Goal: Browse casually: Explore the website without a specific task or goal

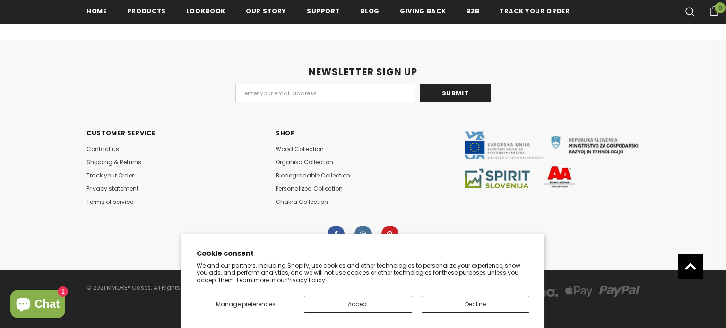
scroll to position [1433, 0]
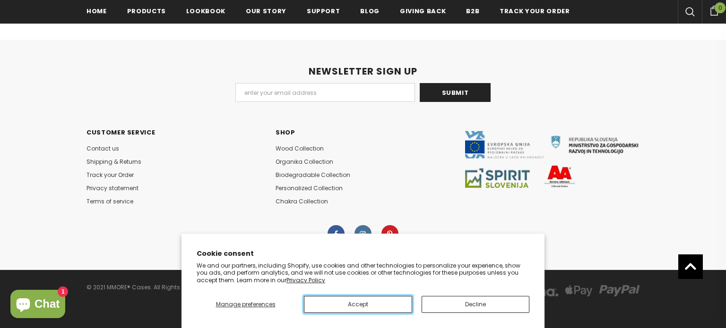
click at [398, 308] on button "Accept" at bounding box center [358, 304] width 108 height 17
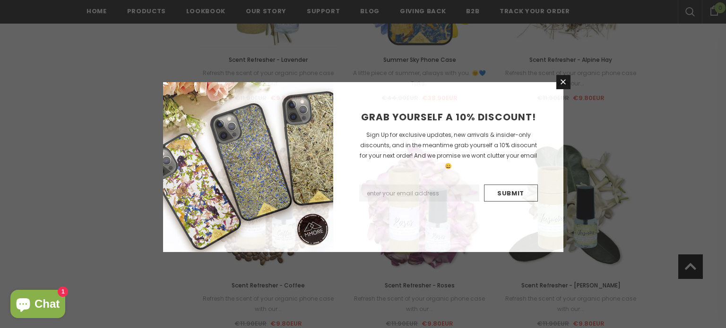
scroll to position [1018, 0]
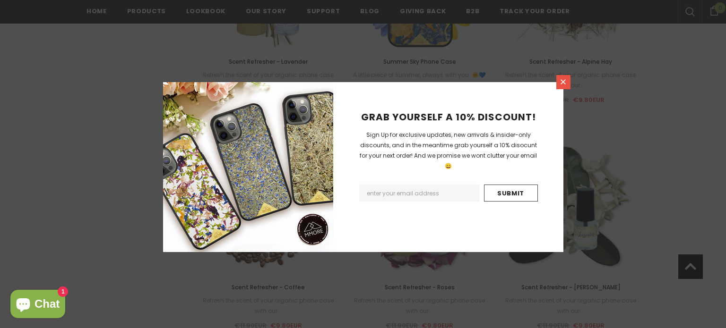
click at [565, 82] on icon at bounding box center [563, 82] width 8 height 8
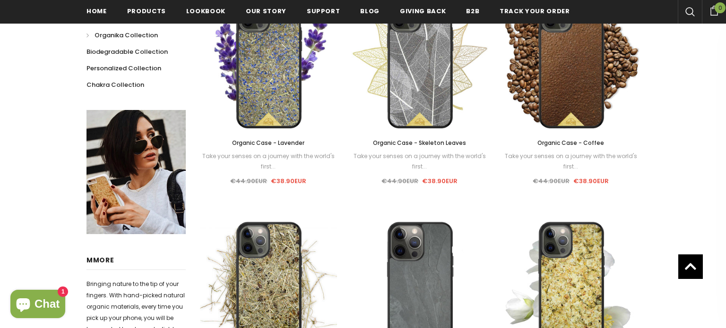
scroll to position [0, 0]
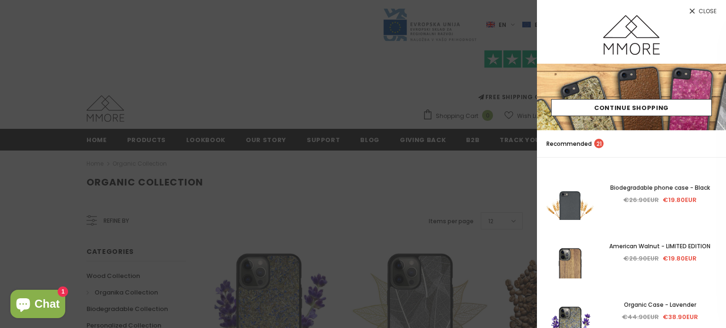
click at [502, 178] on div at bounding box center [363, 164] width 726 height 328
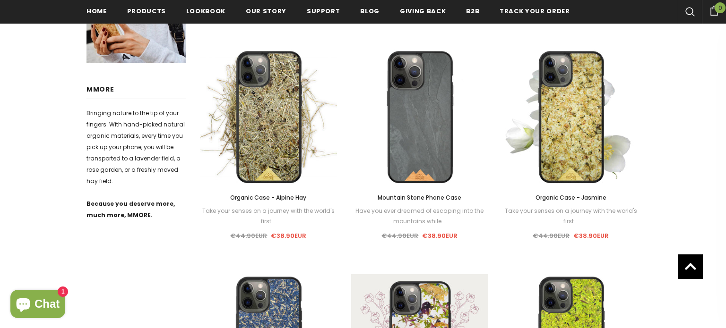
scroll to position [461, 0]
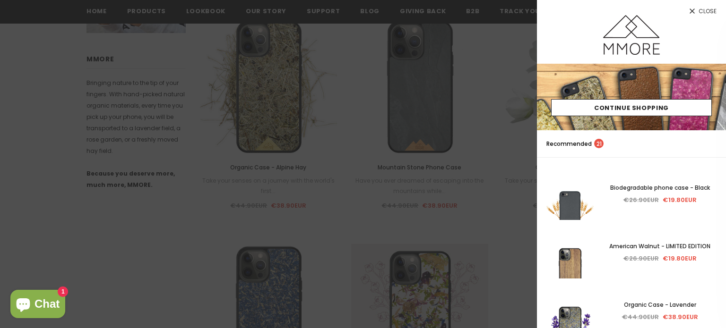
click at [699, 7] on link "Close" at bounding box center [631, 7] width 189 height 15
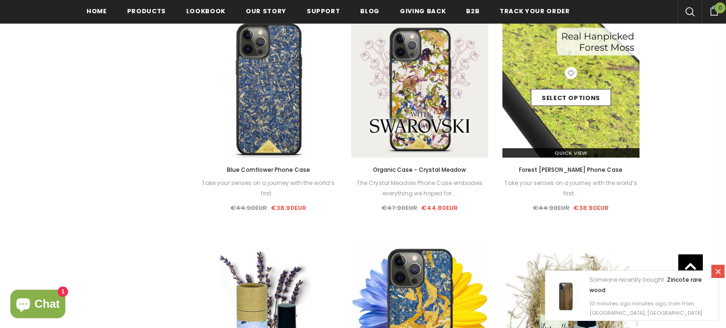
scroll to position [683, 0]
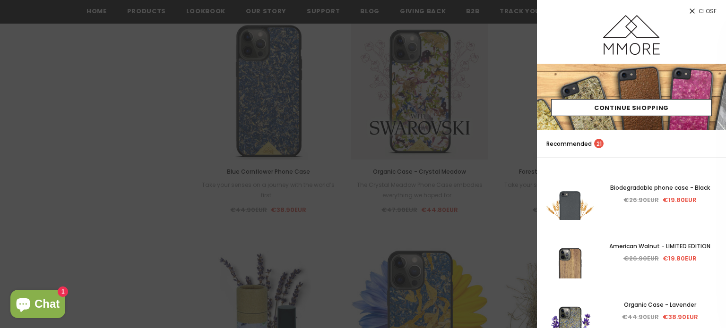
click at [693, 11] on icon at bounding box center [691, 11] width 5 height 5
click at [700, 10] on span "Close" at bounding box center [707, 12] width 18 height 6
click at [705, 4] on link "Close" at bounding box center [631, 7] width 189 height 15
